Goal: Task Accomplishment & Management: Complete application form

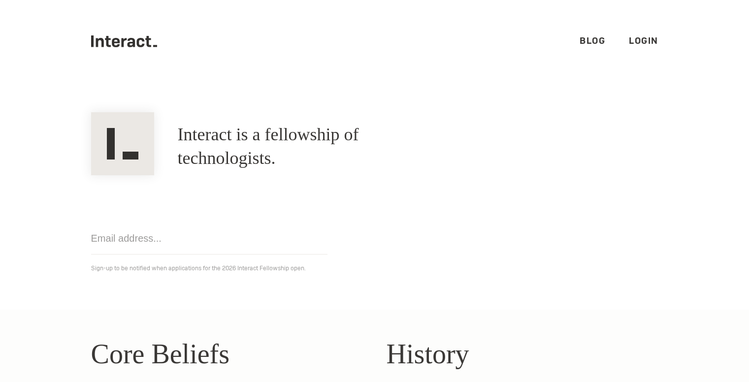
click at [587, 39] on link "Blog" at bounding box center [593, 40] width 26 height 11
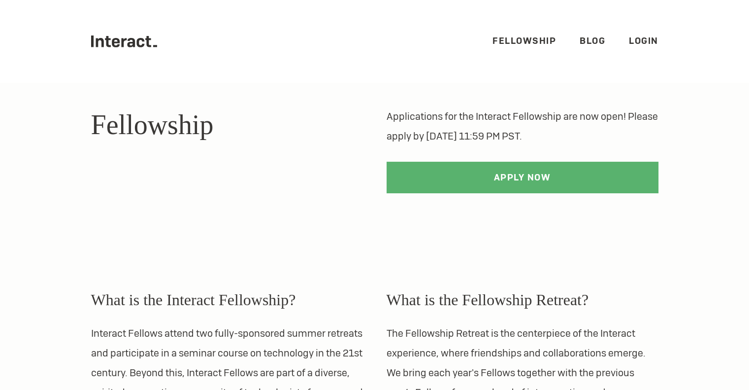
click at [128, 40] on icon ".cls-1{fill:#33312f;} interact-brand-logotype-black" at bounding box center [124, 41] width 67 height 12
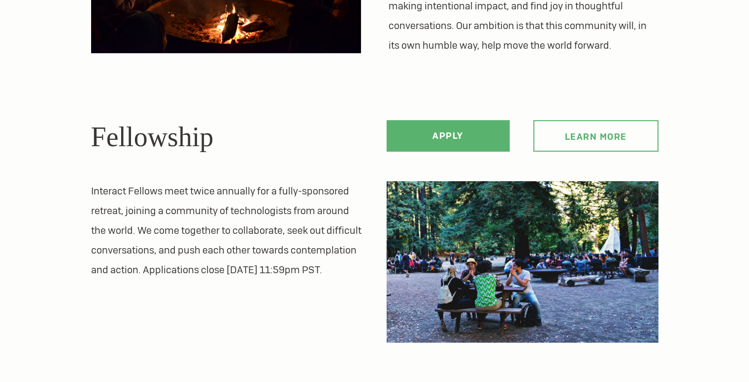
scroll to position [342, 0]
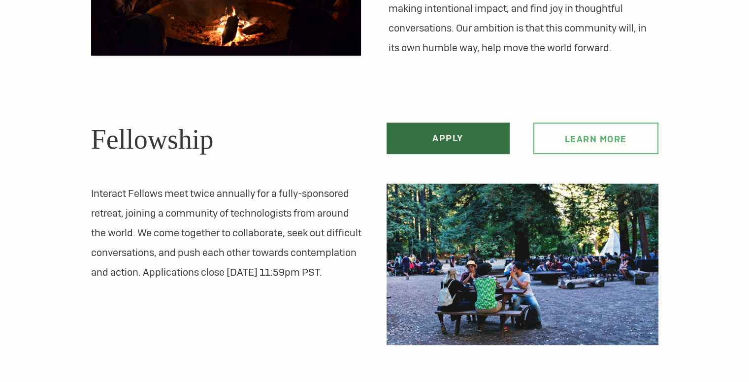
click at [424, 140] on link "Apply" at bounding box center [448, 139] width 123 height 32
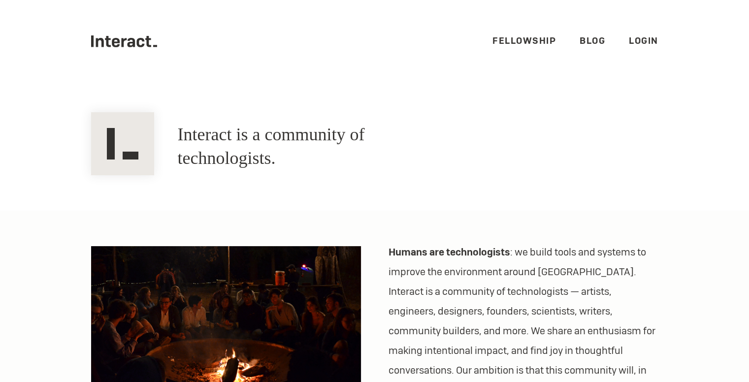
scroll to position [12, 0]
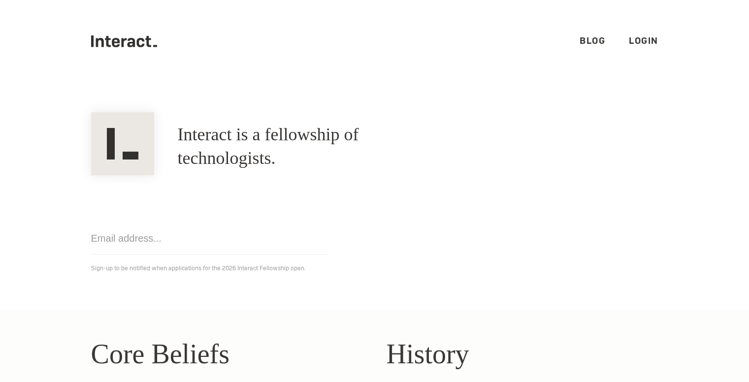
scroll to position [318, 0]
